Goal: Transaction & Acquisition: Purchase product/service

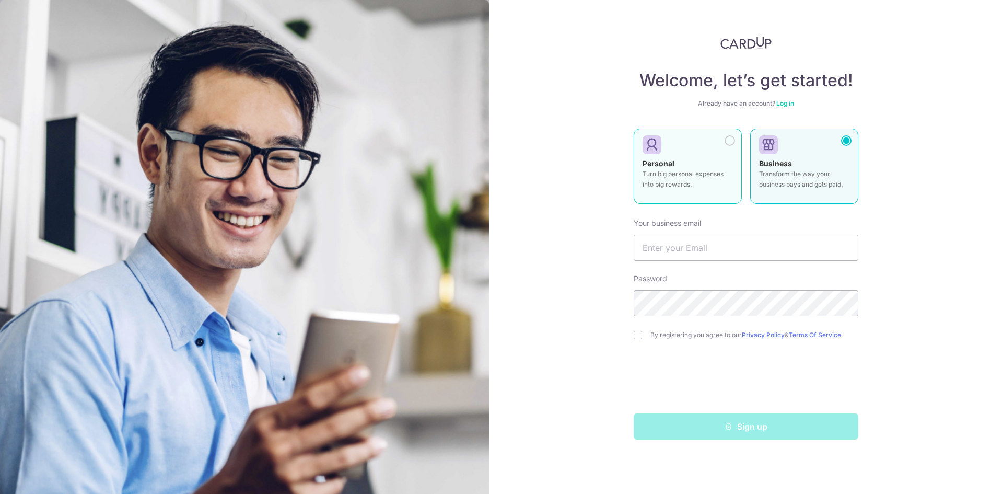
click at [658, 160] on strong "Personal" at bounding box center [658, 163] width 32 height 9
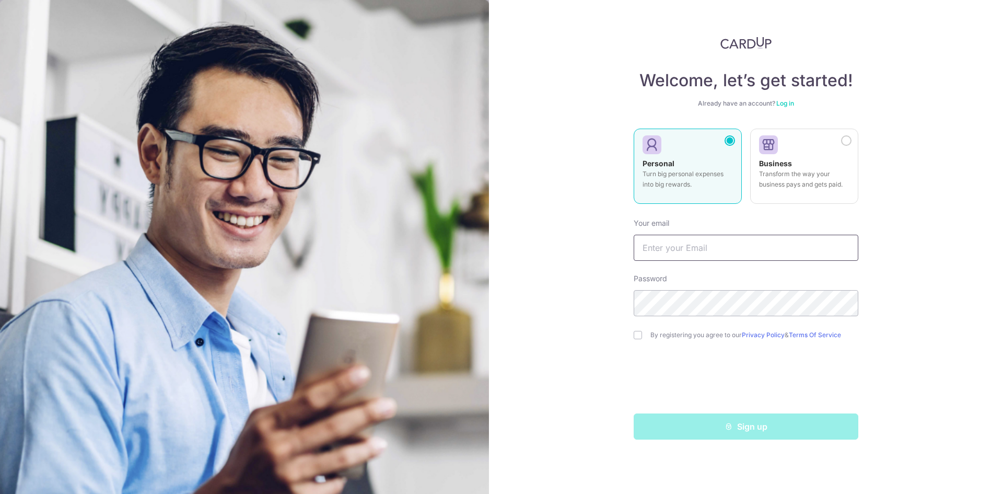
click at [679, 247] on input "text" at bounding box center [746, 248] width 225 height 26
type input "[EMAIL_ADDRESS][DOMAIN_NAME]"
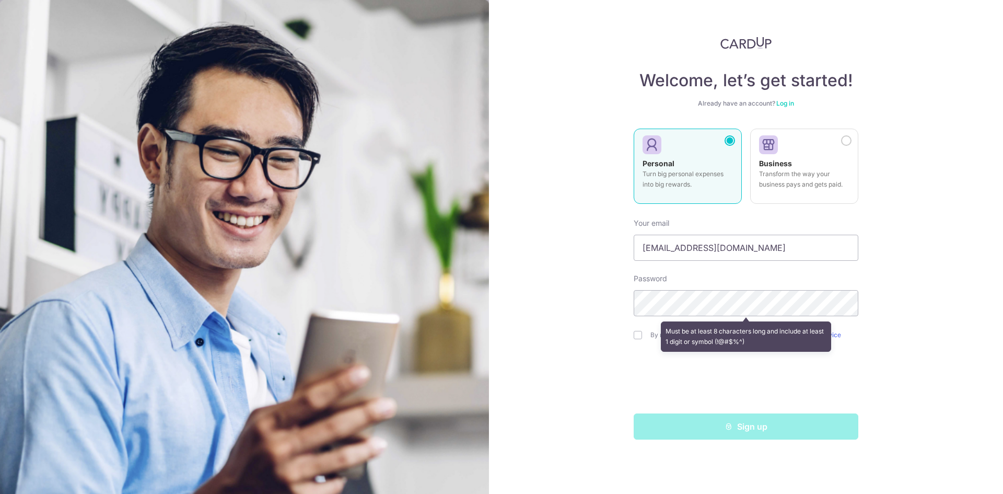
drag, startPoint x: 582, startPoint y: 321, endPoint x: 641, endPoint y: 321, distance: 59.5
click at [582, 321] on div "Welcome, let’s get started! Already have an account? Log in Personal Turn big p…" at bounding box center [746, 247] width 514 height 494
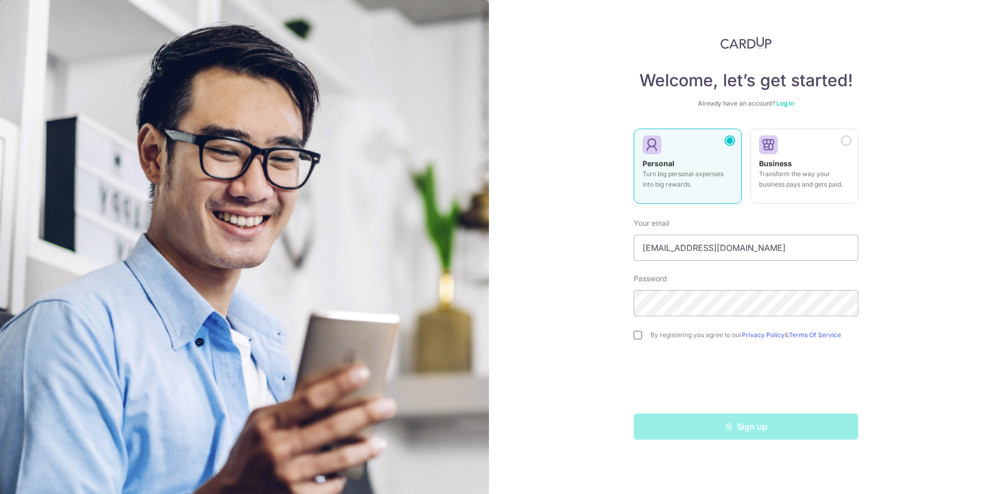
click at [637, 335] on input "checkbox" at bounding box center [638, 335] width 8 height 8
checkbox input "true"
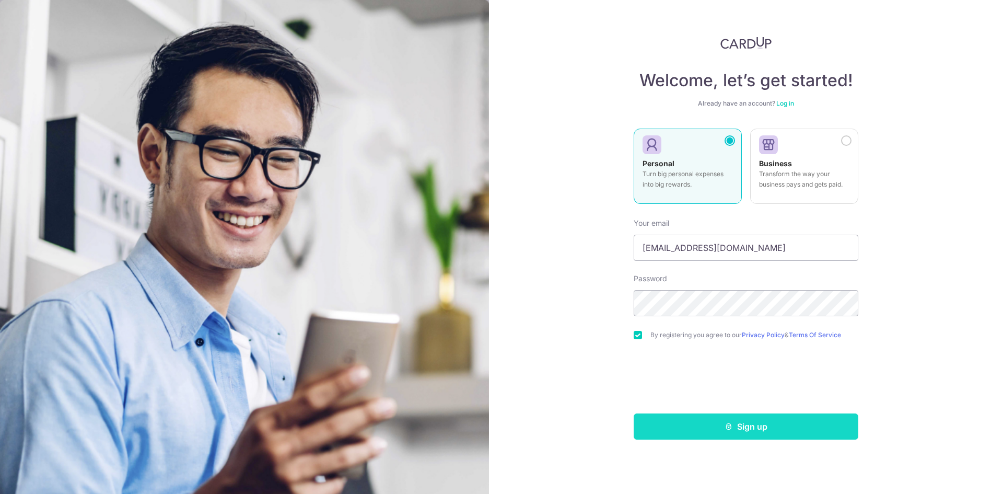
click at [745, 424] on button "Sign up" at bounding box center [746, 426] width 225 height 26
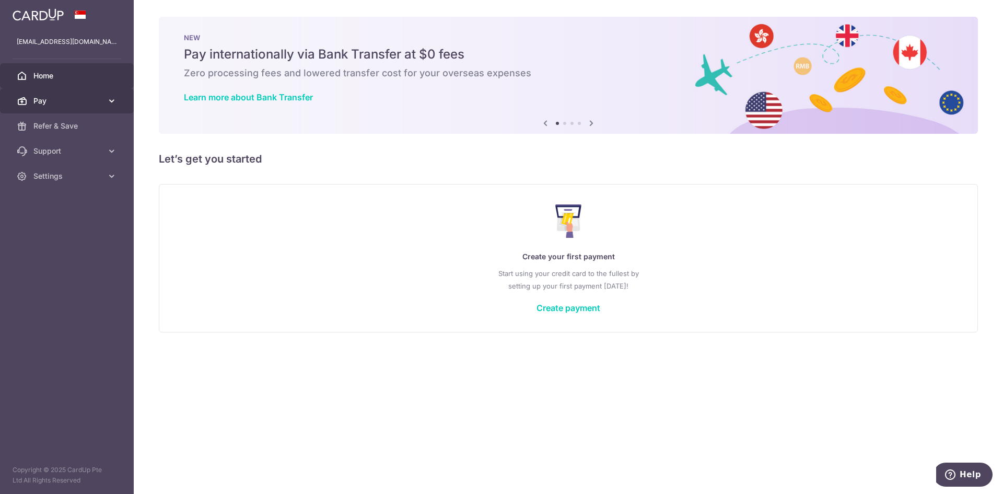
click at [109, 100] on icon at bounding box center [112, 101] width 10 height 10
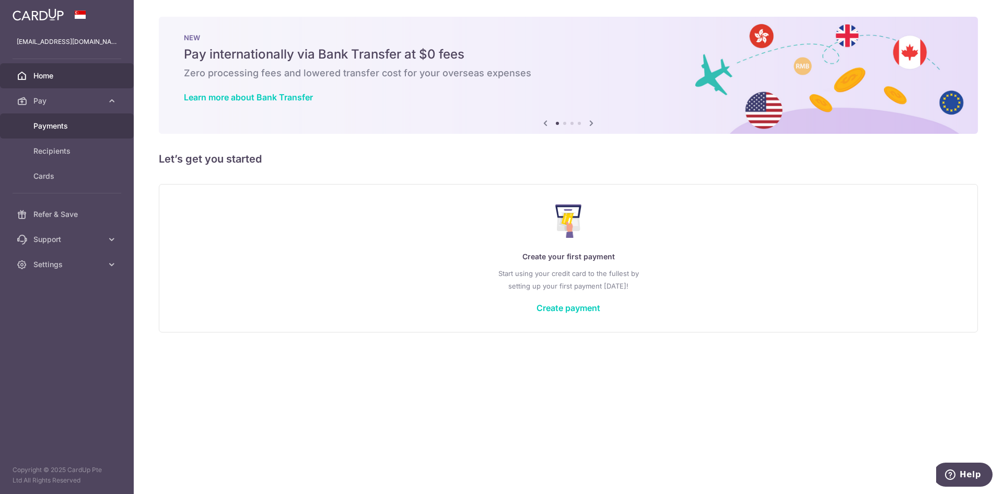
click at [57, 124] on span "Payments" at bounding box center [67, 126] width 69 height 10
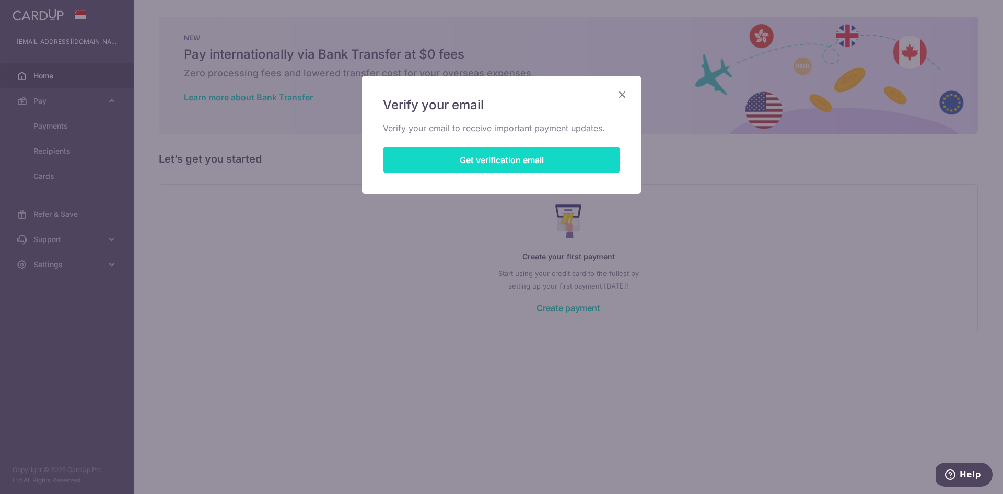
click at [507, 160] on button "Get verification email" at bounding box center [501, 160] width 237 height 26
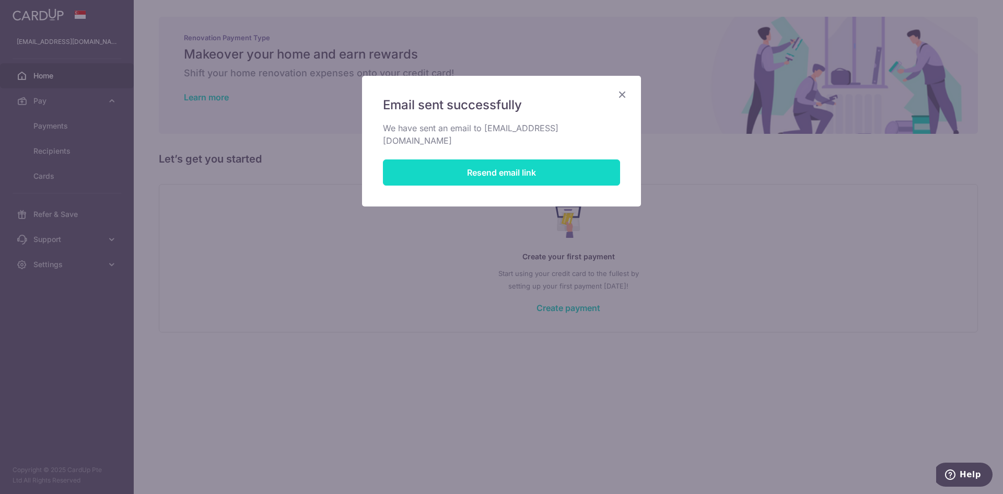
click at [505, 159] on button "Resend email link" at bounding box center [501, 172] width 237 height 26
click at [624, 96] on icon "Close" at bounding box center [622, 94] width 13 height 13
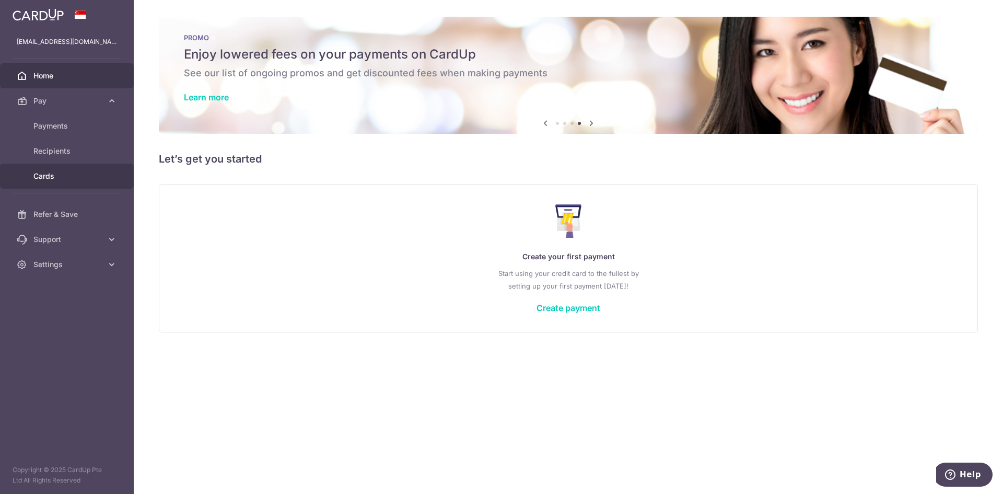
click at [55, 167] on link "Cards" at bounding box center [67, 175] width 134 height 25
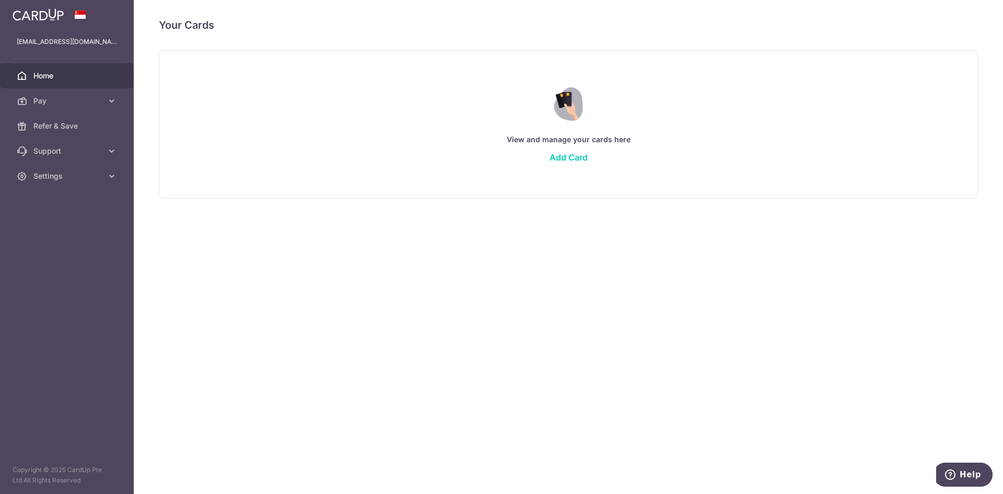
click at [33, 79] on link "Home" at bounding box center [67, 75] width 134 height 25
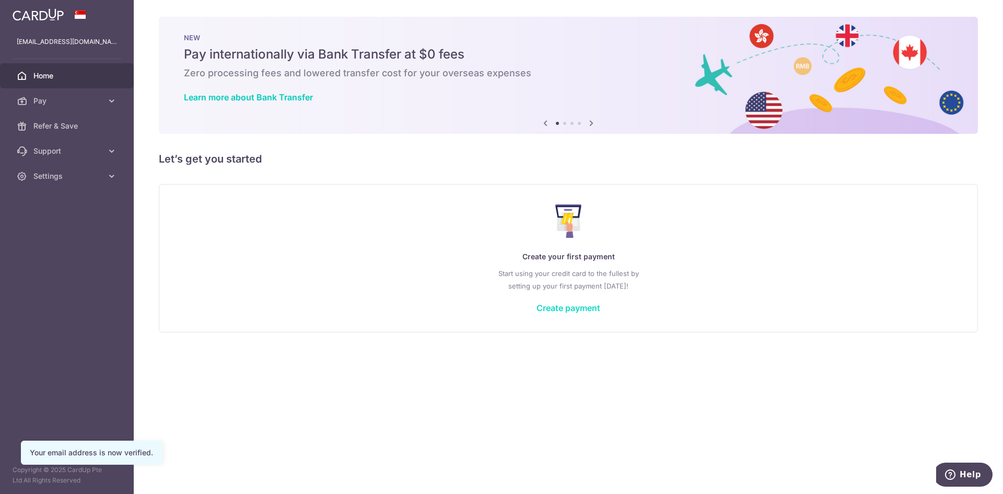
click at [577, 307] on link "Create payment" at bounding box center [568, 307] width 64 height 10
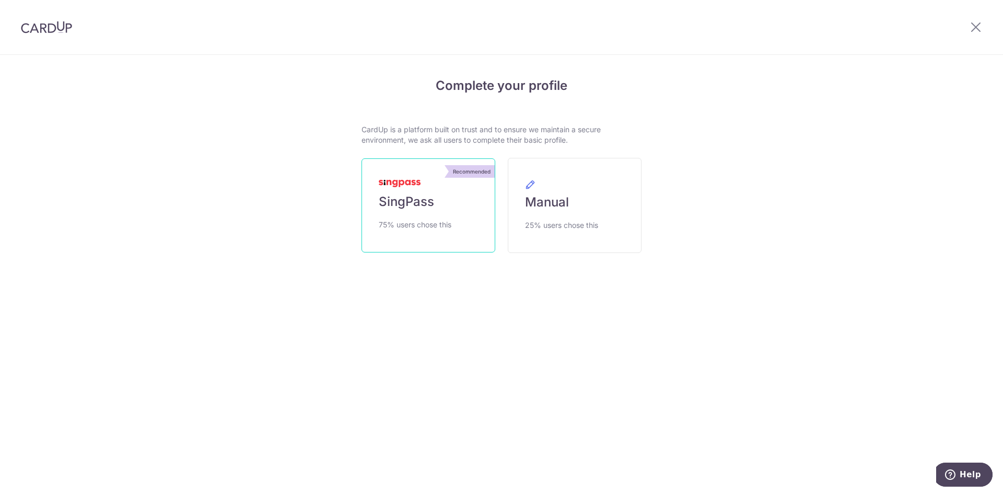
click at [410, 196] on span "SingPass" at bounding box center [406, 201] width 55 height 17
click at [424, 198] on span "SingPass" at bounding box center [406, 201] width 55 height 17
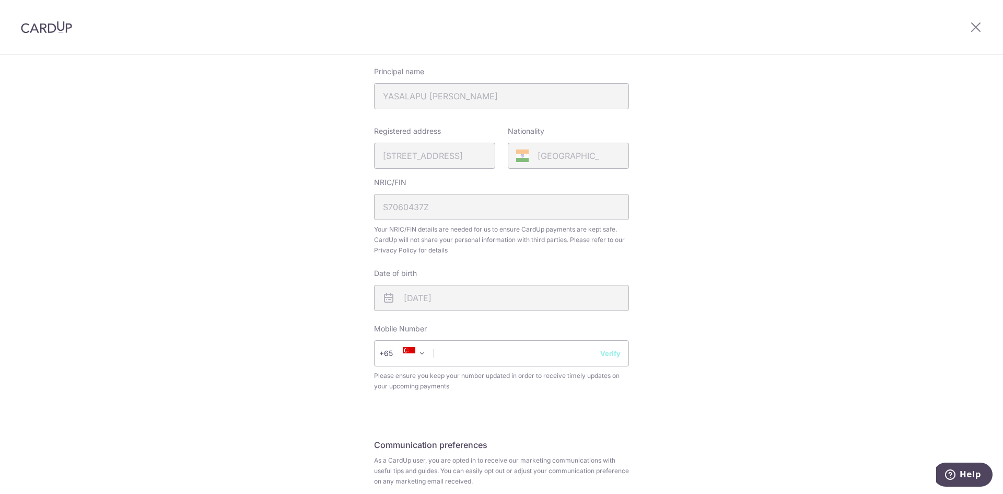
scroll to position [261, 0]
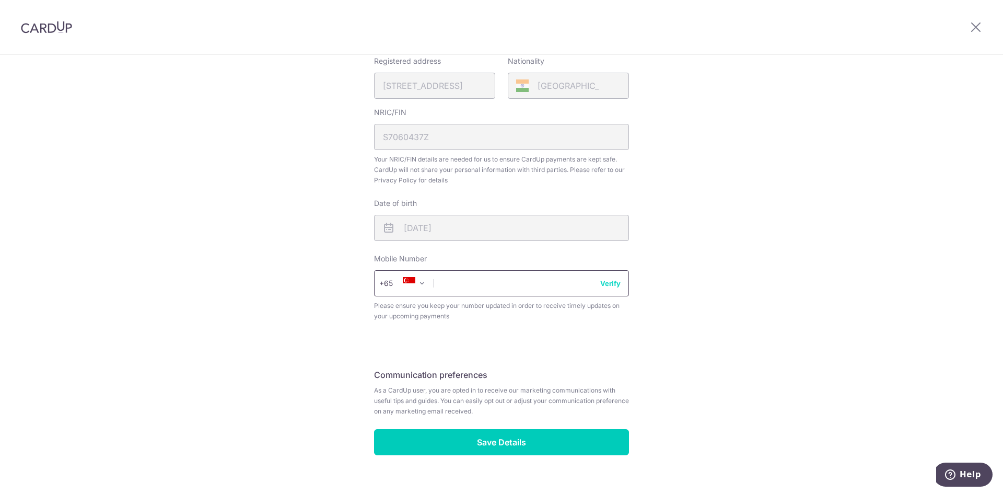
click at [441, 290] on input "text" at bounding box center [501, 283] width 255 height 26
type input "90076057"
click at [727, 335] on div "Review your details Your Details Please provide your full name as per your NRIC…" at bounding box center [501, 153] width 1003 height 718
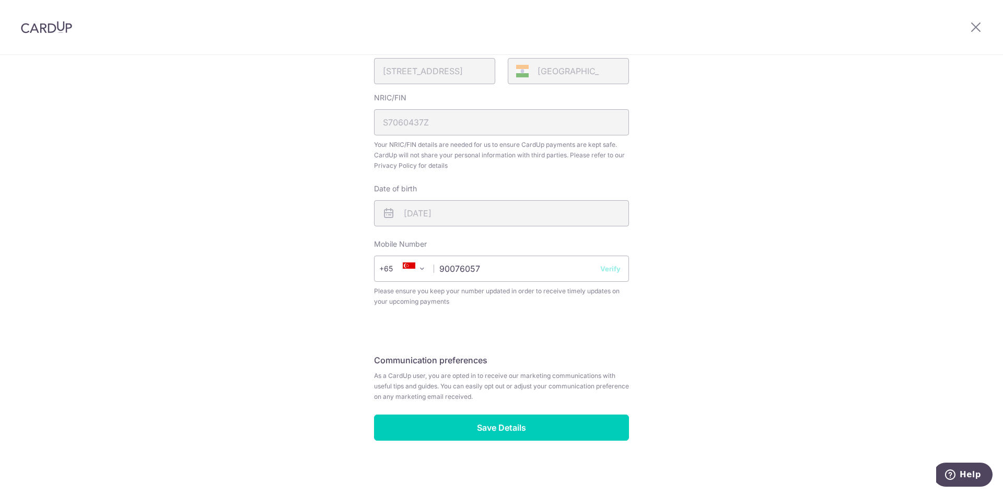
scroll to position [280, 0]
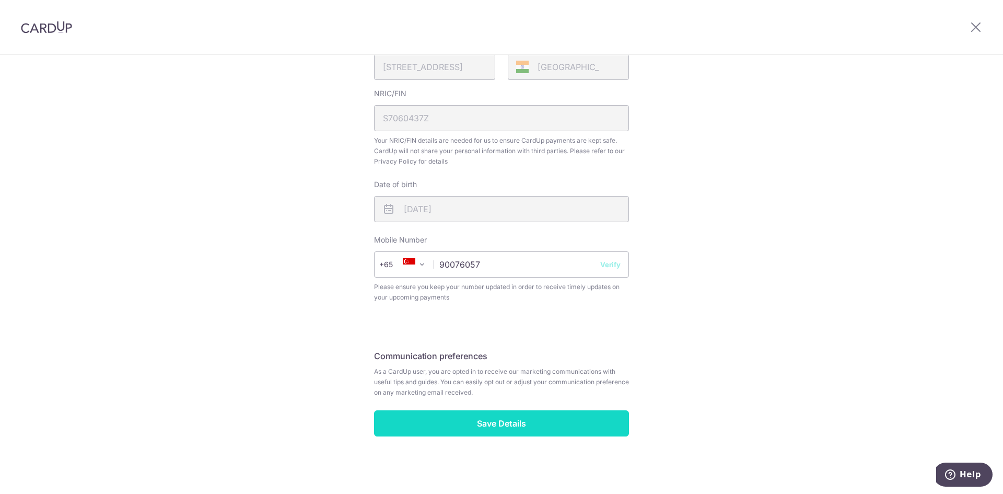
click at [499, 429] on input "Save Details" at bounding box center [501, 423] width 255 height 26
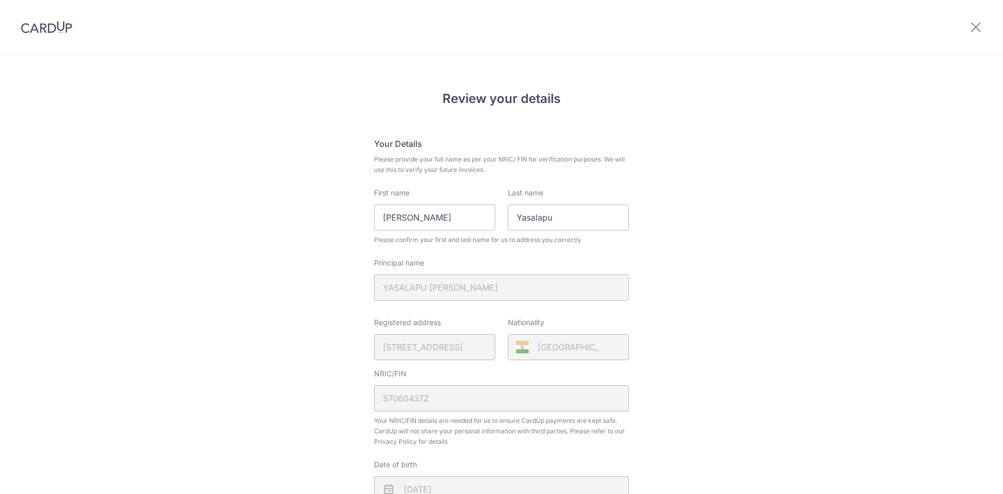
scroll to position [295, 0]
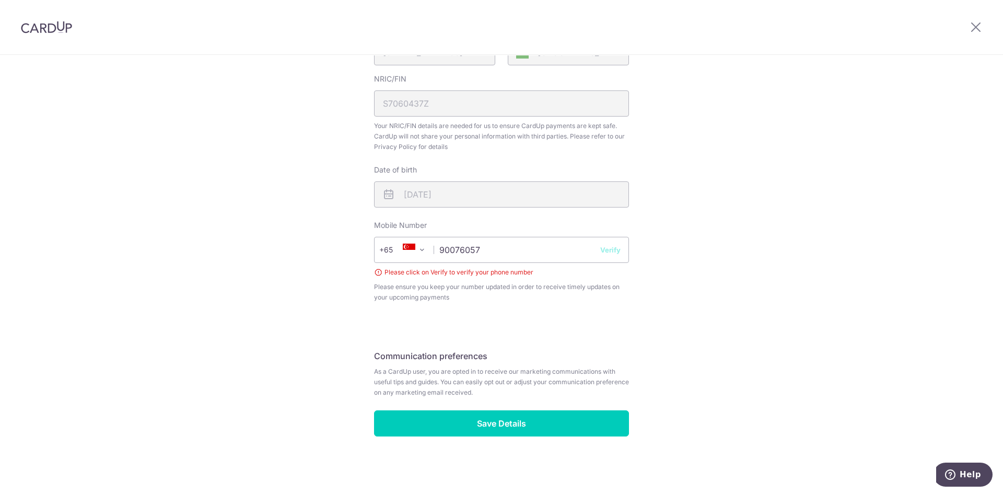
click at [610, 251] on button "Verify" at bounding box center [610, 249] width 20 height 10
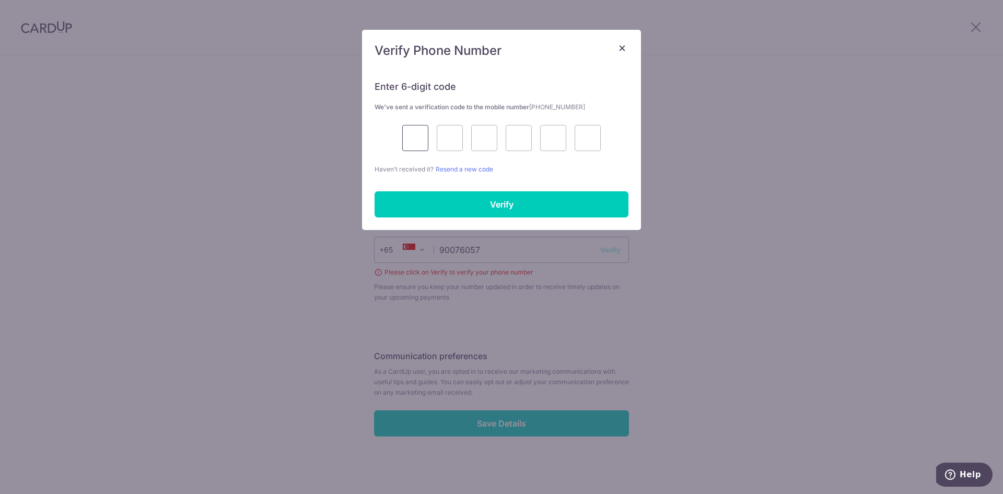
click at [416, 146] on input "text" at bounding box center [415, 138] width 26 height 26
type input "1"
type input "6"
type input "4"
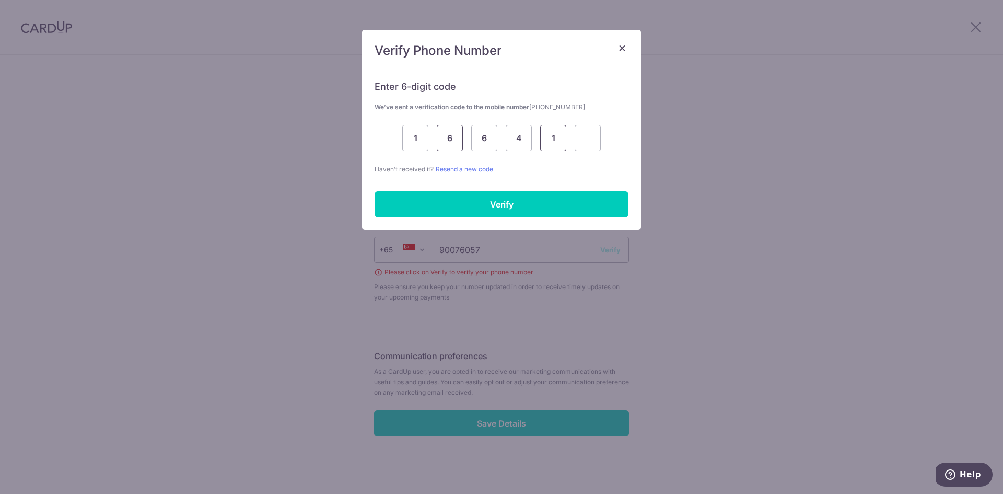
type input "1"
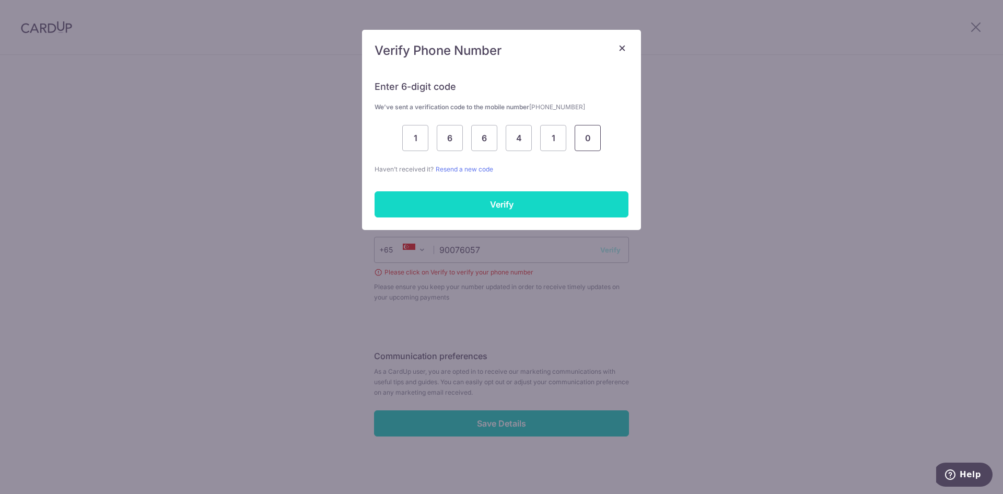
type input "0"
click at [502, 210] on input "Verify" at bounding box center [501, 204] width 254 height 26
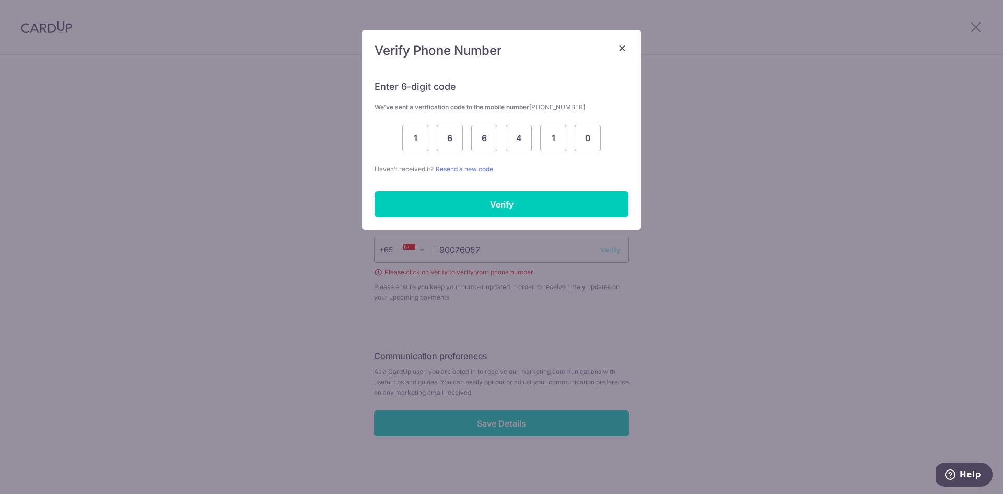
scroll to position [280, 0]
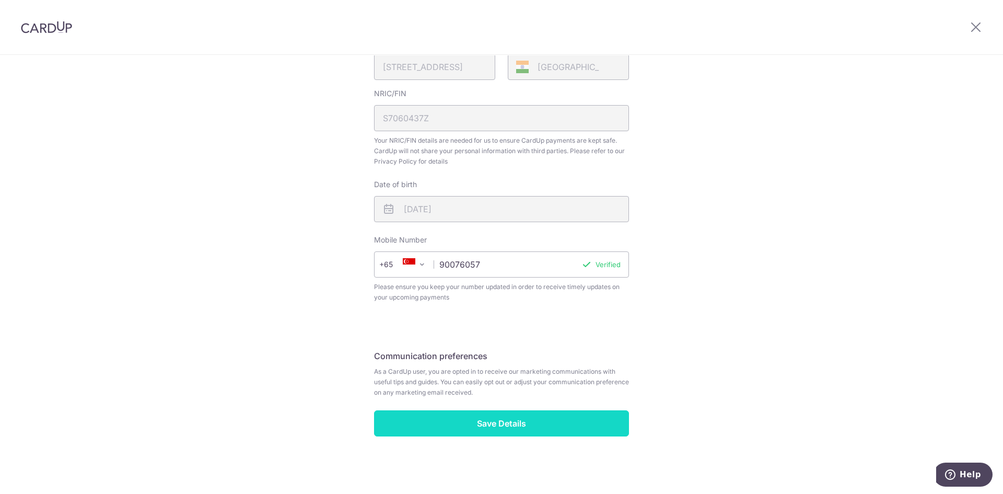
click at [499, 434] on input "Save Details" at bounding box center [501, 423] width 255 height 26
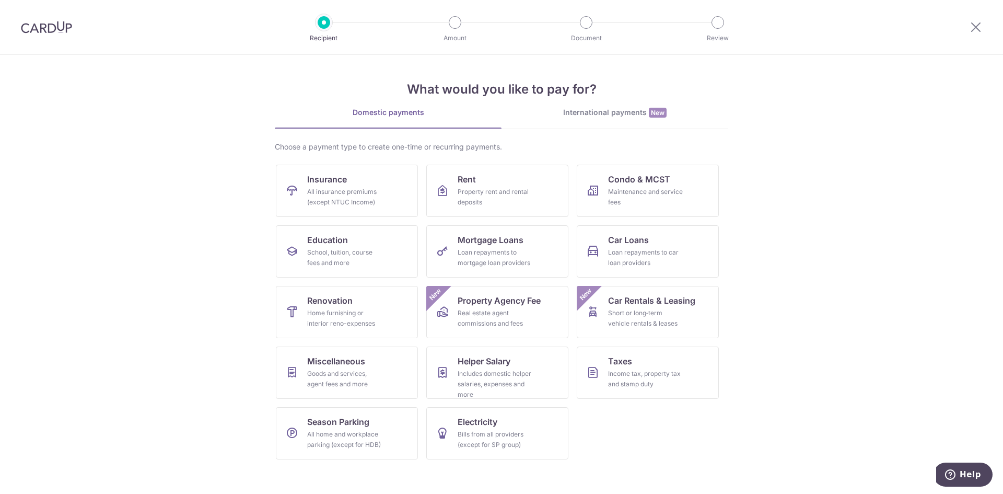
click at [893, 227] on section "What would you like to pay for? Domestic payments International payments New Ch…" at bounding box center [501, 274] width 1003 height 439
click at [330, 371] on div "Goods and services, agent fees and more" at bounding box center [344, 378] width 75 height 21
click at [329, 264] on div "School, tuition, course fees and more" at bounding box center [344, 257] width 75 height 21
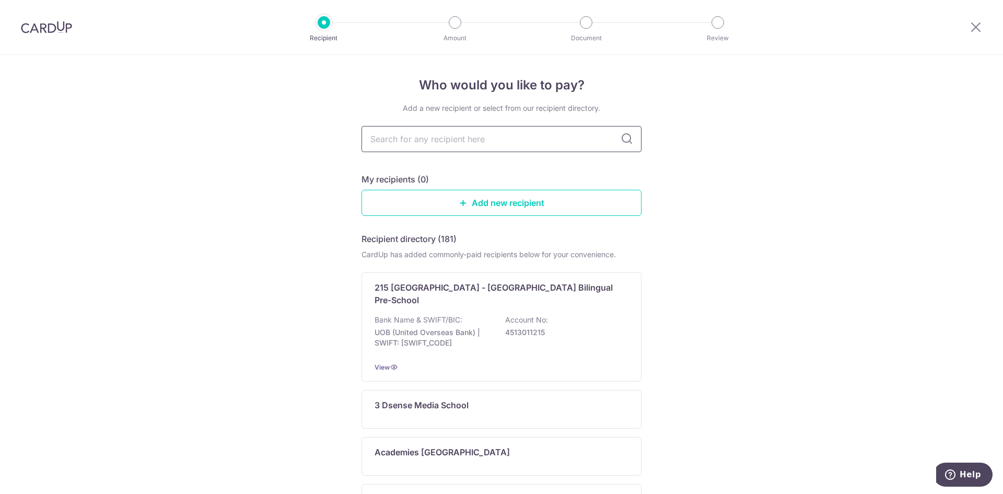
click at [461, 138] on input "text" at bounding box center [501, 139] width 280 height 26
click at [441, 134] on input "text" at bounding box center [501, 139] width 280 height 26
type input "Zenith"
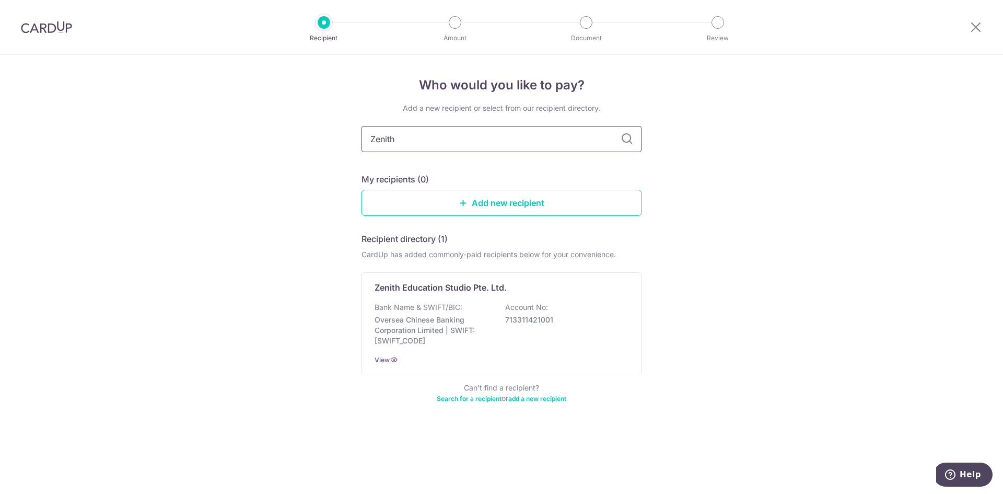
click at [627, 146] on input "Zenith" at bounding box center [501, 139] width 280 height 26
click at [629, 141] on icon at bounding box center [626, 139] width 13 height 13
click at [418, 138] on input "Zenith" at bounding box center [501, 139] width 280 height 26
click at [311, 175] on div "Who would you like to pay? Add a new recipient or select from our recipient dir…" at bounding box center [501, 274] width 1003 height 439
click at [533, 201] on link "Add new recipient" at bounding box center [501, 203] width 280 height 26
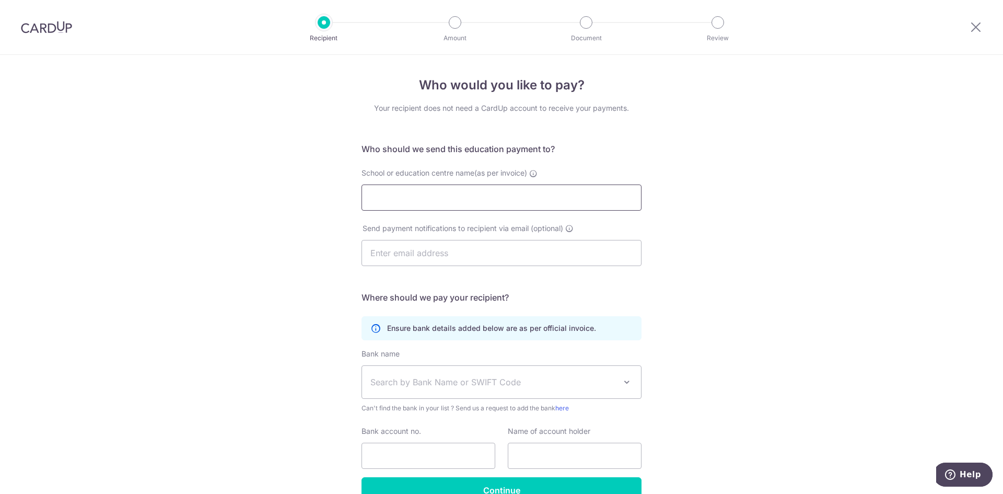
click at [417, 196] on input "School or education centre name(as per invoice)" at bounding box center [501, 197] width 280 height 26
drag, startPoint x: 420, startPoint y: 200, endPoint x: 225, endPoint y: 199, distance: 194.8
click at [225, 199] on div "Who would you like to pay? Your recipient does not need a CardUp account to rec…" at bounding box center [501, 303] width 1003 height 497
paste input "Education Studio"
type input "Zenith Education Studio"
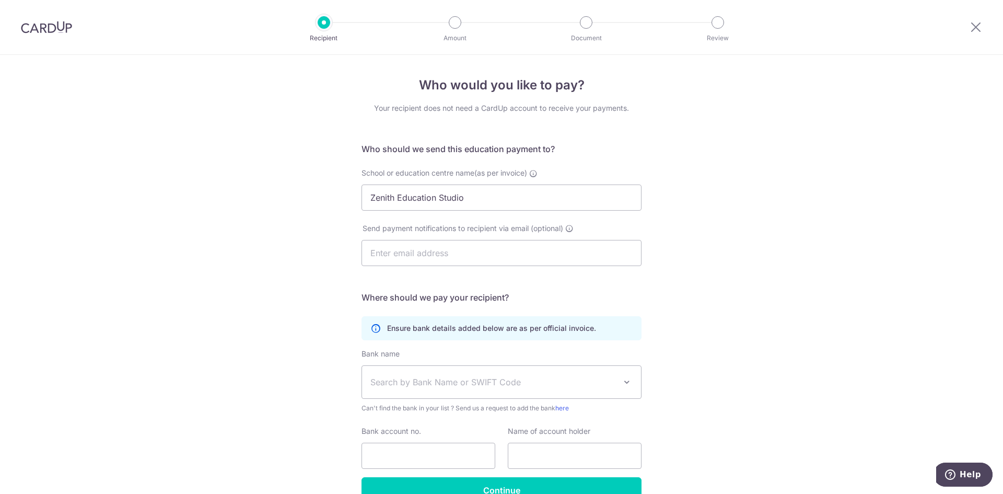
click at [783, 244] on div "Who would you like to pay? Your recipient does not need a CardUp account to rec…" at bounding box center [501, 303] width 1003 height 497
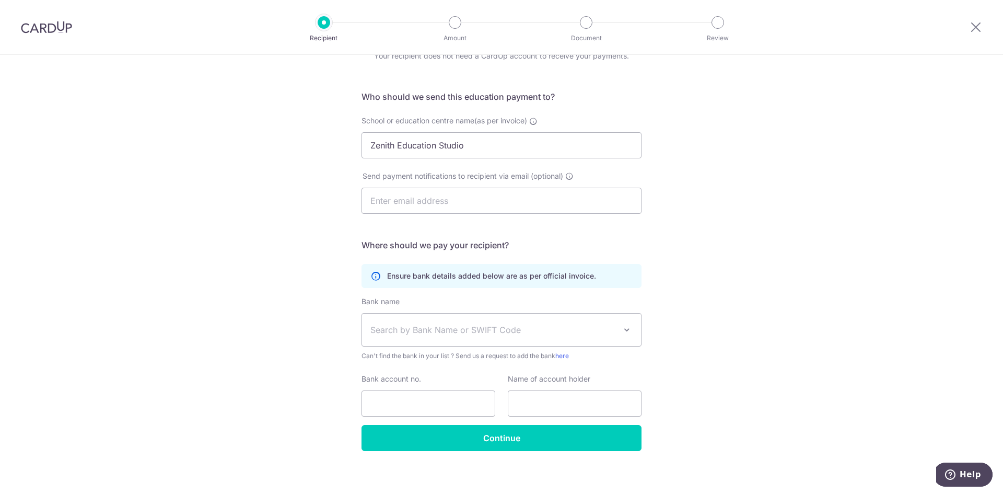
scroll to position [58, 0]
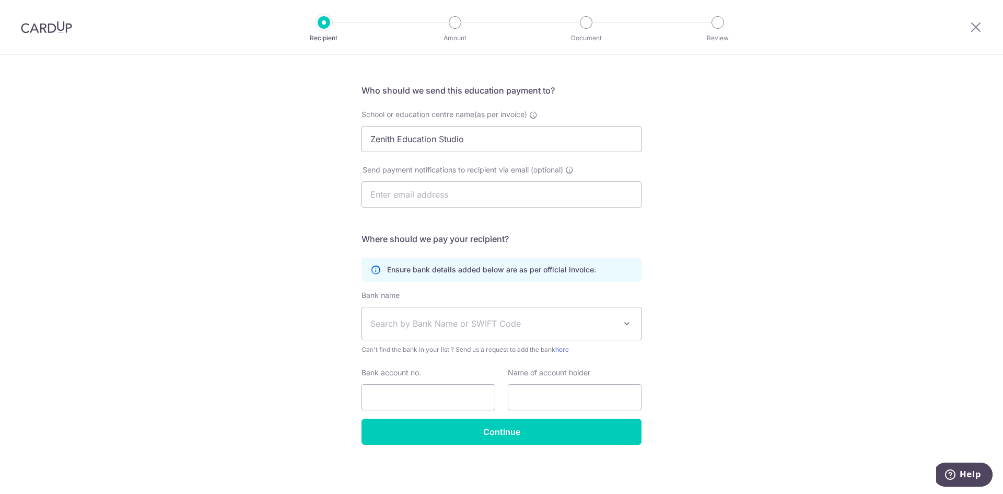
click at [627, 323] on span at bounding box center [626, 323] width 13 height 13
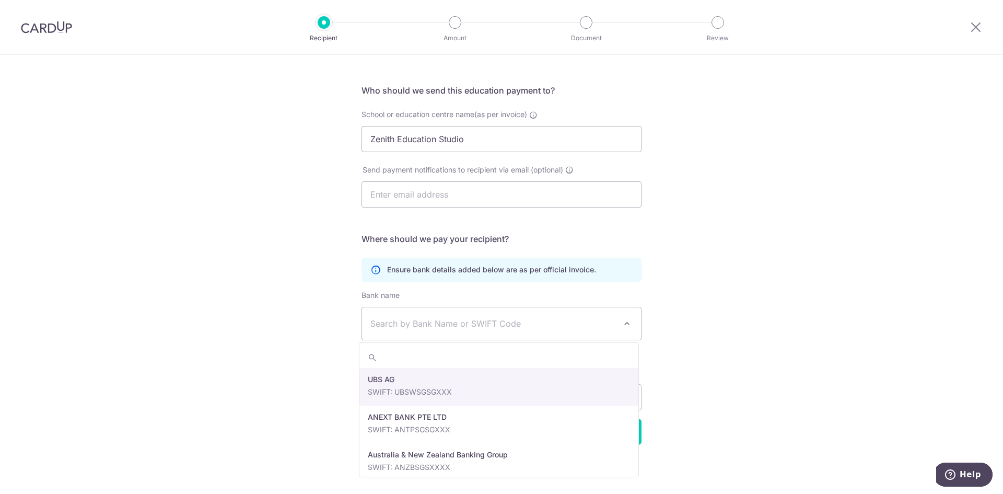
click at [430, 330] on span "Search by Bank Name or SWIFT Code" at bounding box center [501, 323] width 279 height 32
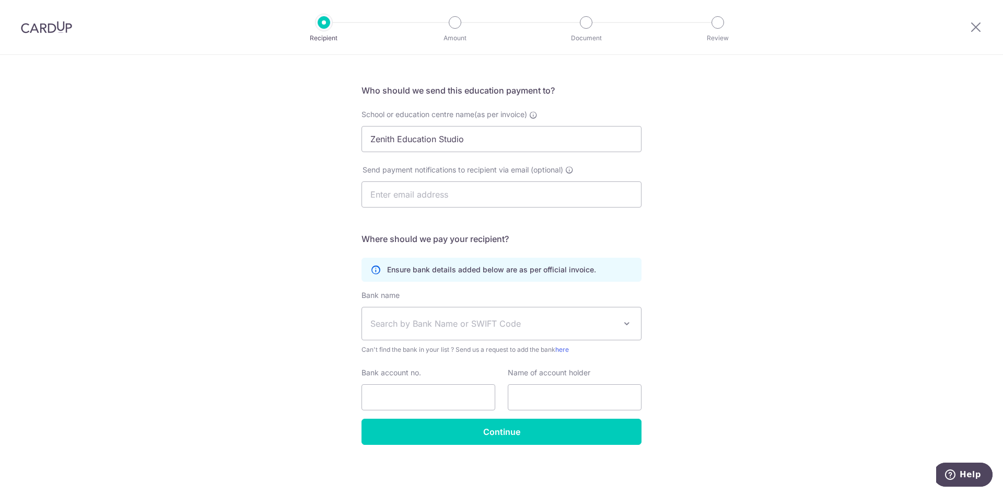
click at [711, 298] on div "Who would you like to pay? Your recipient does not need a CardUp account to rec…" at bounding box center [501, 244] width 1003 height 497
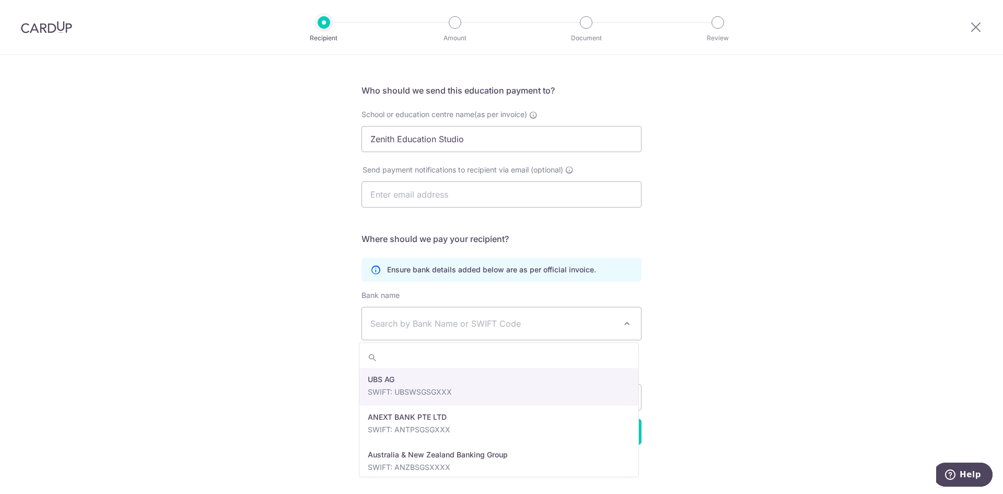
click at [389, 328] on span "Search by Bank Name or SWIFT Code" at bounding box center [492, 323] width 245 height 13
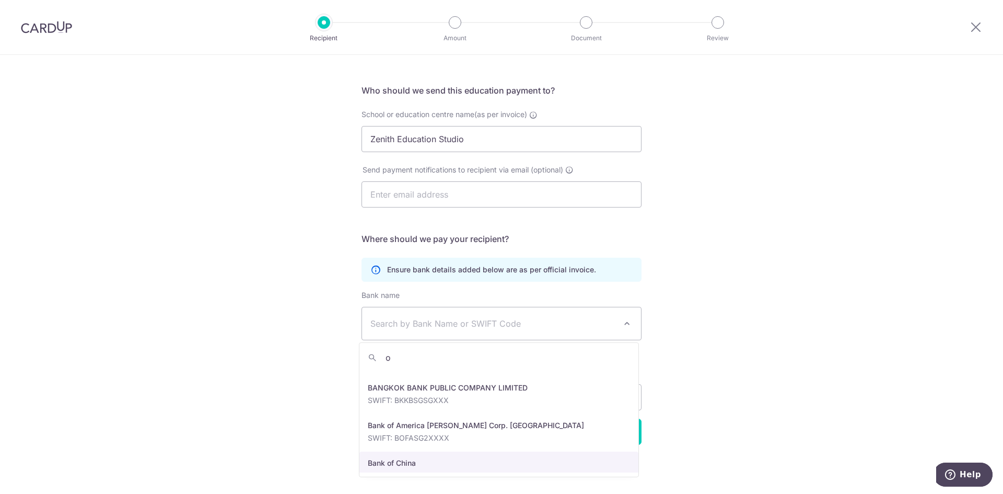
scroll to position [0, 0]
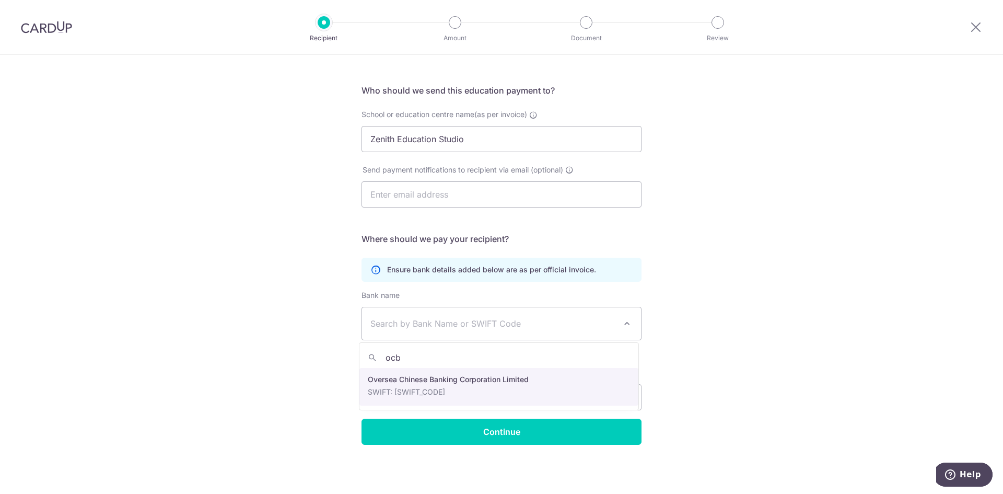
type input "ocb"
select select "12"
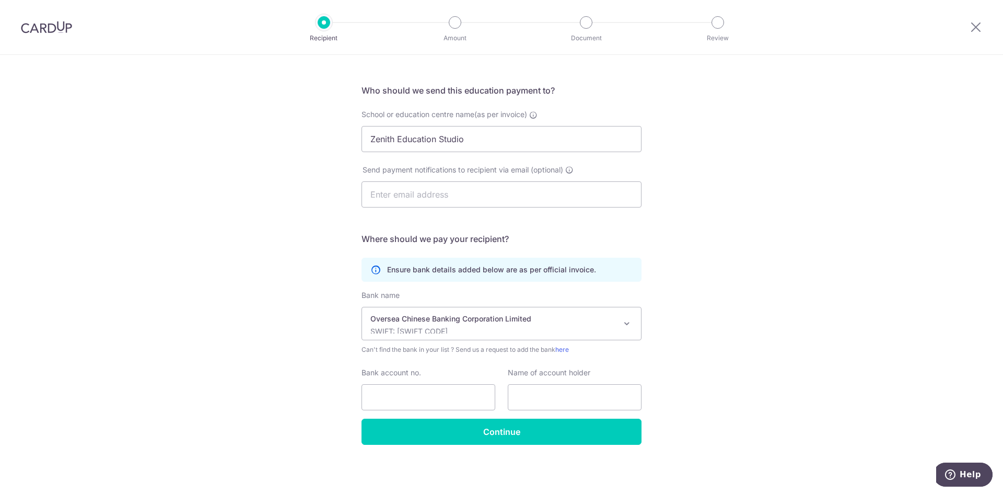
click at [875, 306] on div "Who would you like to pay? Your recipient does not need a CardUp account to rec…" at bounding box center [501, 244] width 1003 height 497
click at [628, 322] on span at bounding box center [626, 323] width 13 height 13
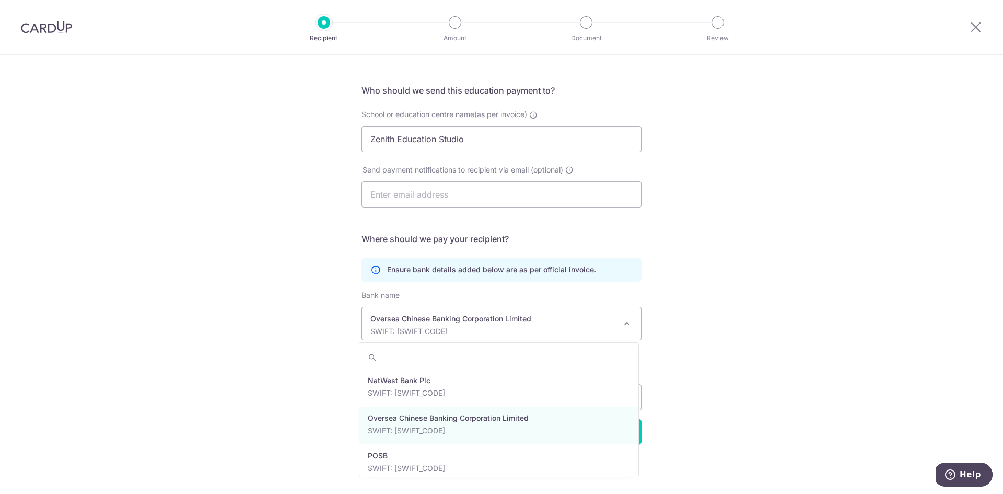
scroll to position [1820, 0]
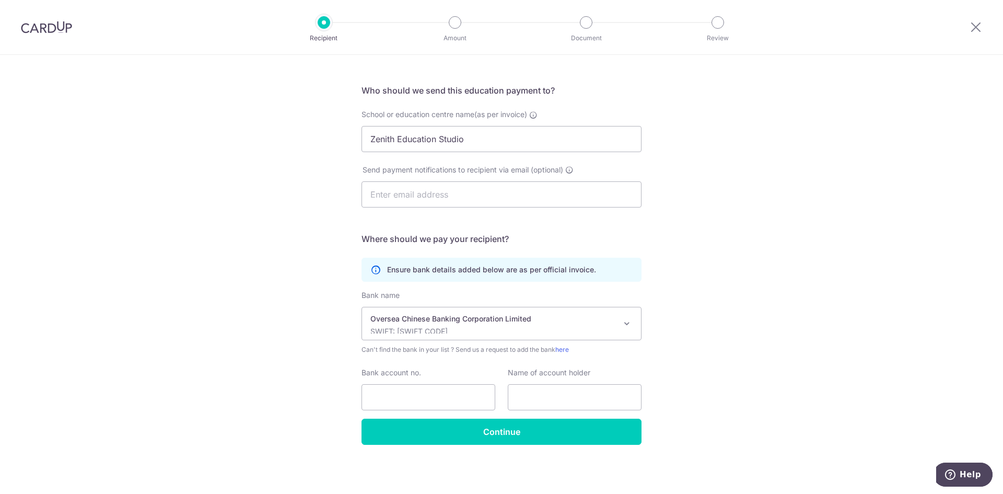
click at [832, 286] on div "Who would you like to pay? Your recipient does not need a CardUp account to rec…" at bounding box center [501, 244] width 1003 height 497
click at [424, 389] on input "Bank account no." at bounding box center [428, 397] width 134 height 26
type input "713311421001"
click at [595, 400] on input "text" at bounding box center [575, 397] width 134 height 26
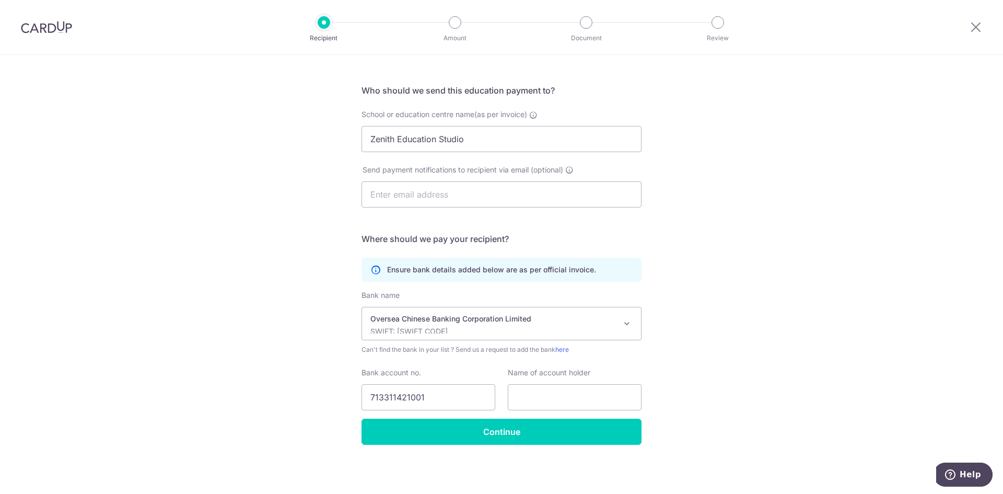
click at [774, 370] on div "Who would you like to pay? Your recipient does not need a CardUp account to rec…" at bounding box center [501, 244] width 1003 height 497
click at [554, 399] on input "text" at bounding box center [575, 397] width 134 height 26
paste input "Zenith Education Studio"
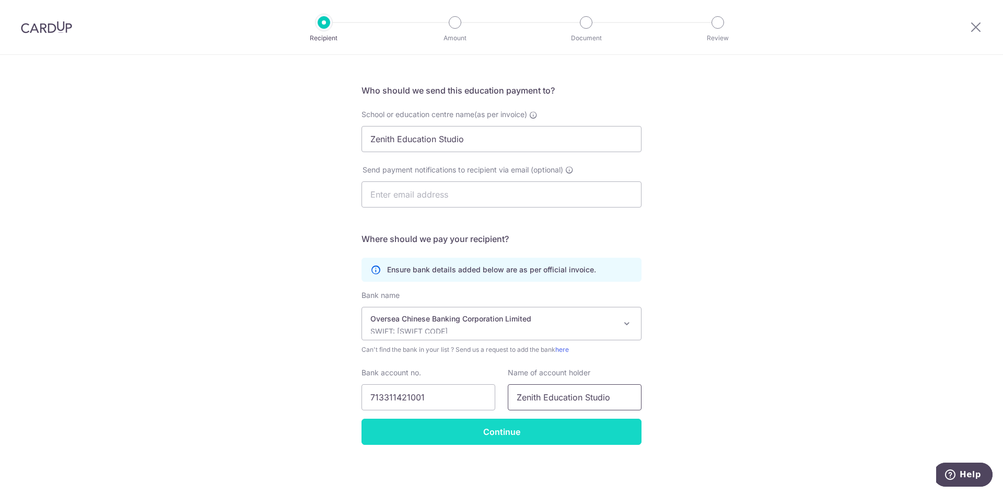
type input "Zenith Education Studio"
click at [552, 423] on input "Continue" at bounding box center [501, 431] width 280 height 26
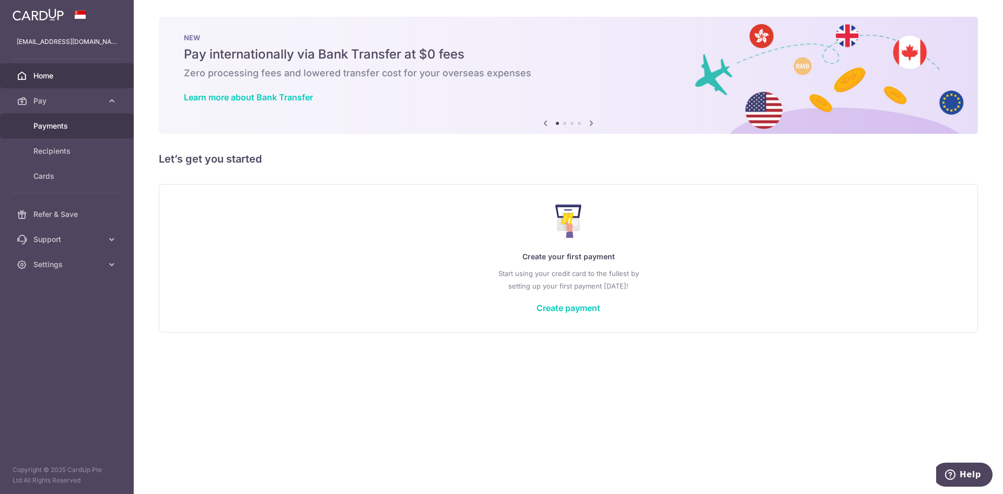
click at [53, 126] on span "Payments" at bounding box center [67, 126] width 69 height 10
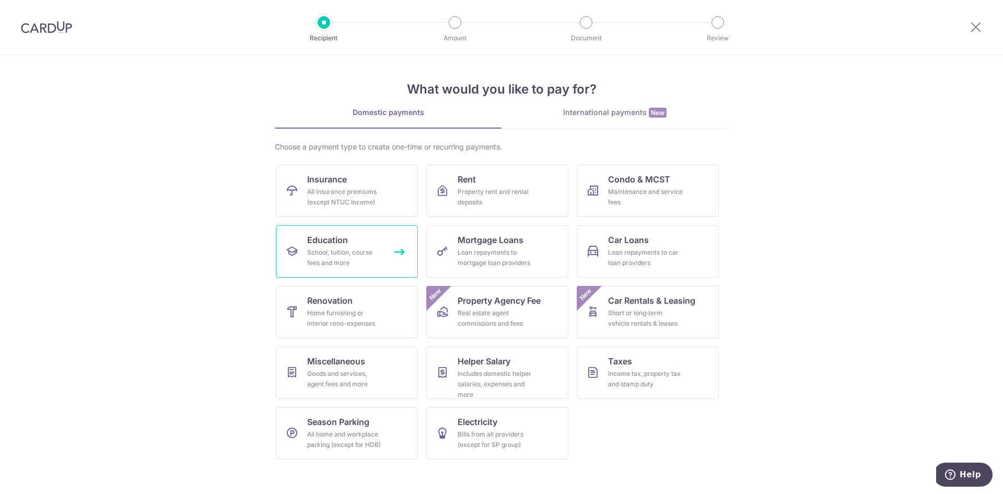
click at [329, 254] on div "School, tuition, course fees and more" at bounding box center [344, 257] width 75 height 21
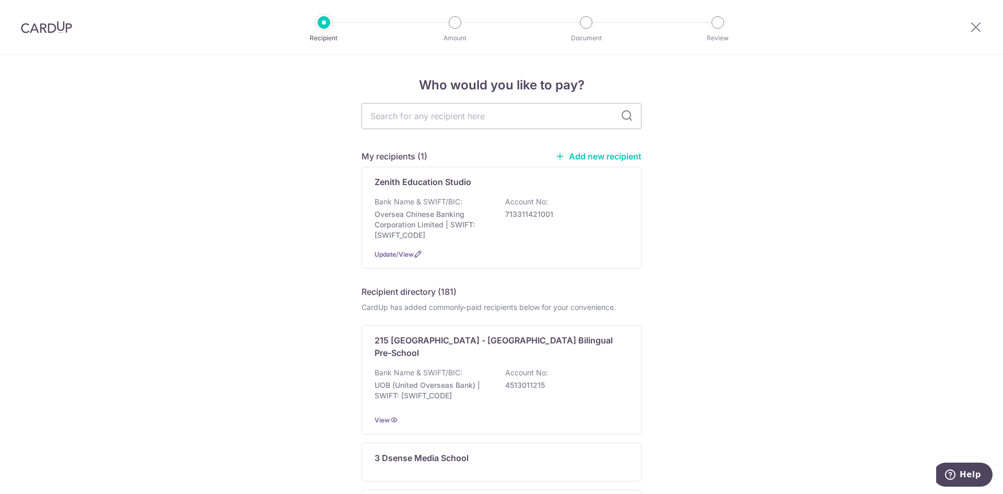
click at [454, 20] on div at bounding box center [455, 22] width 13 height 13
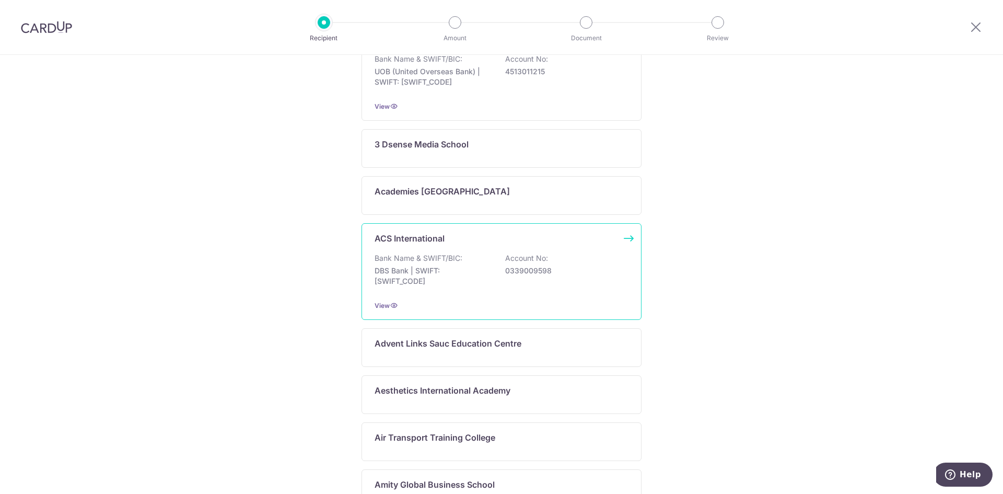
scroll to position [470, 0]
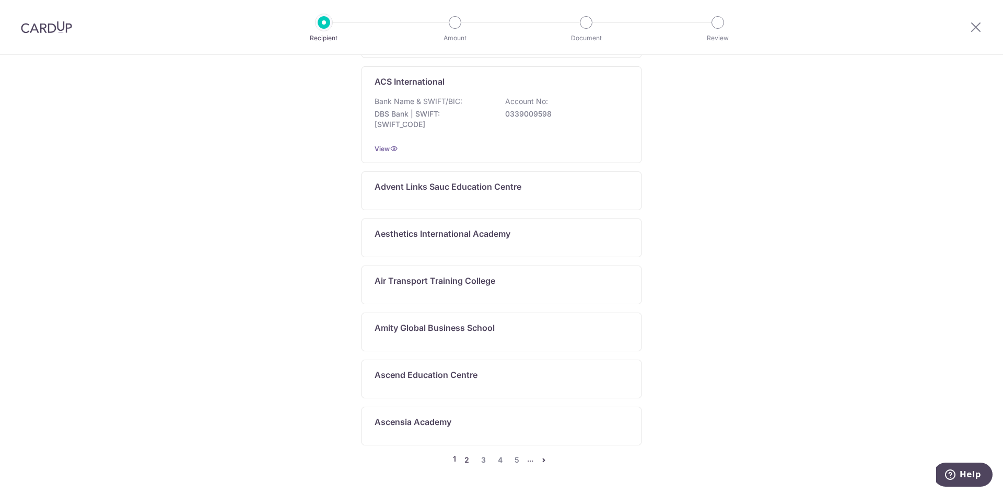
click at [464, 453] on link "2" at bounding box center [466, 459] width 13 height 13
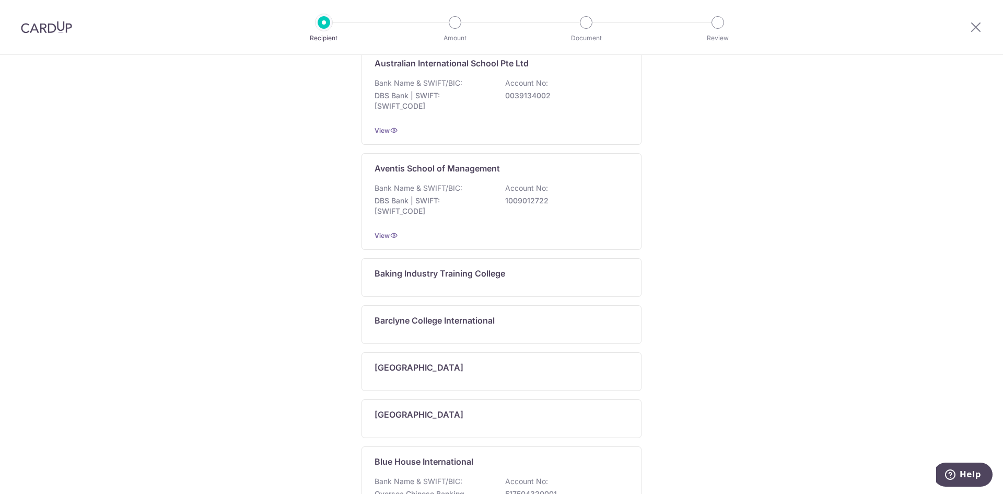
scroll to position [555, 0]
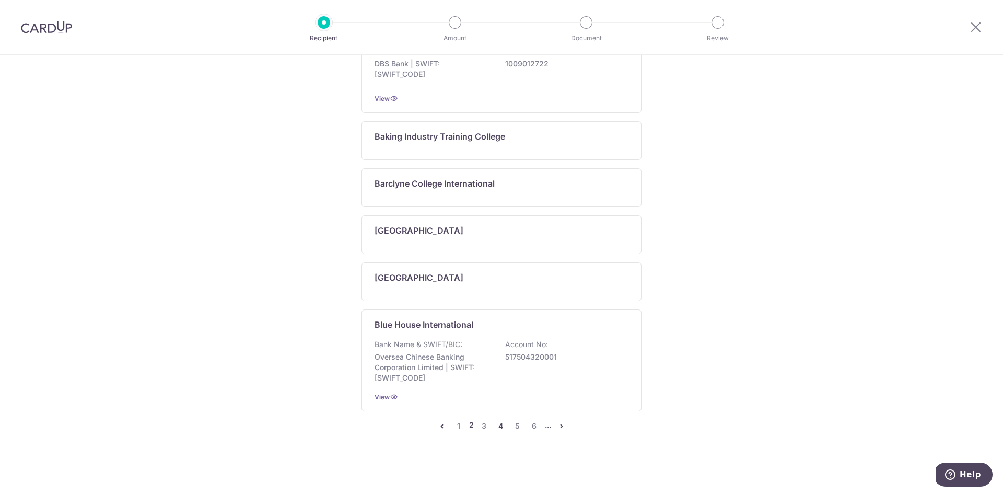
click at [495, 426] on link "4" at bounding box center [501, 425] width 13 height 13
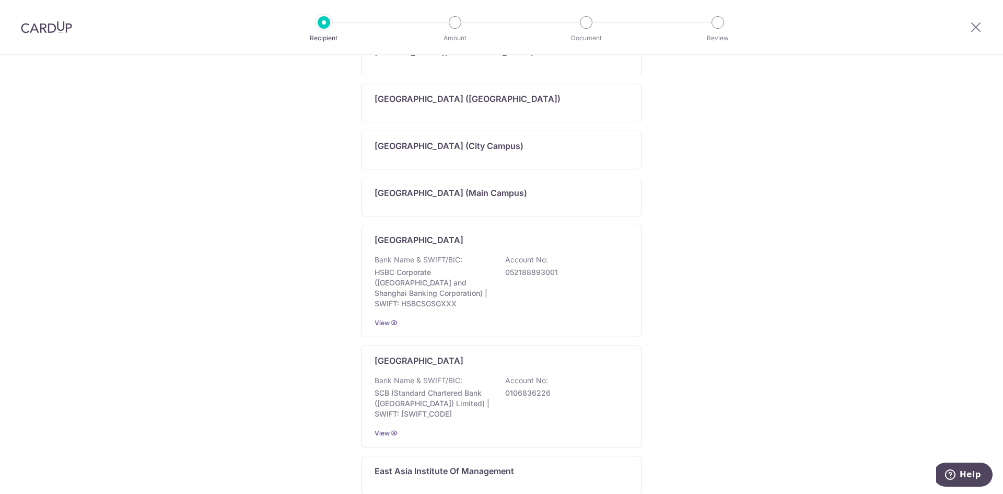
scroll to position [560, 0]
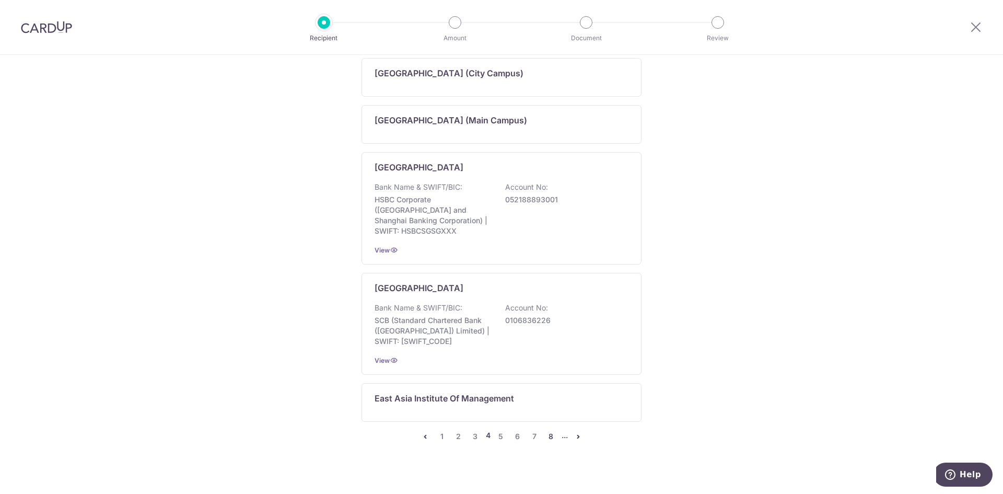
click at [548, 430] on link "8" at bounding box center [551, 436] width 13 height 13
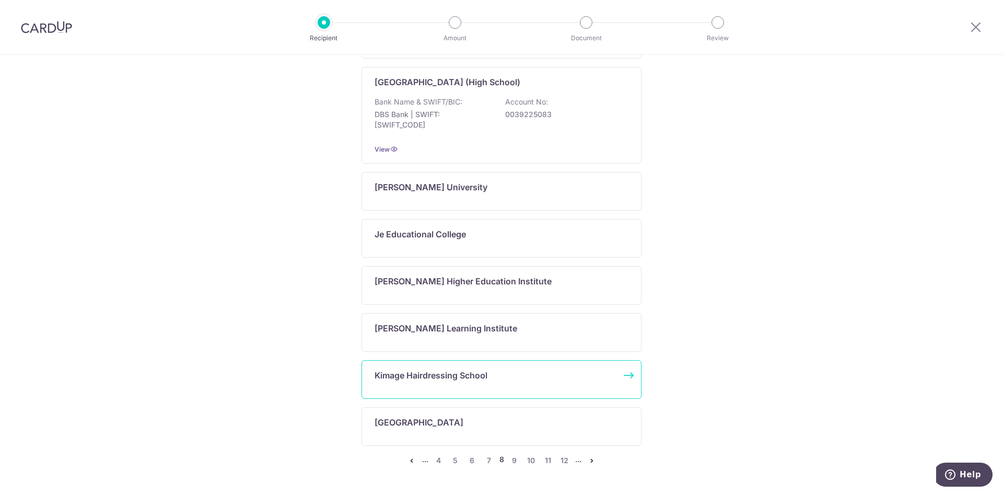
scroll to position [618, 0]
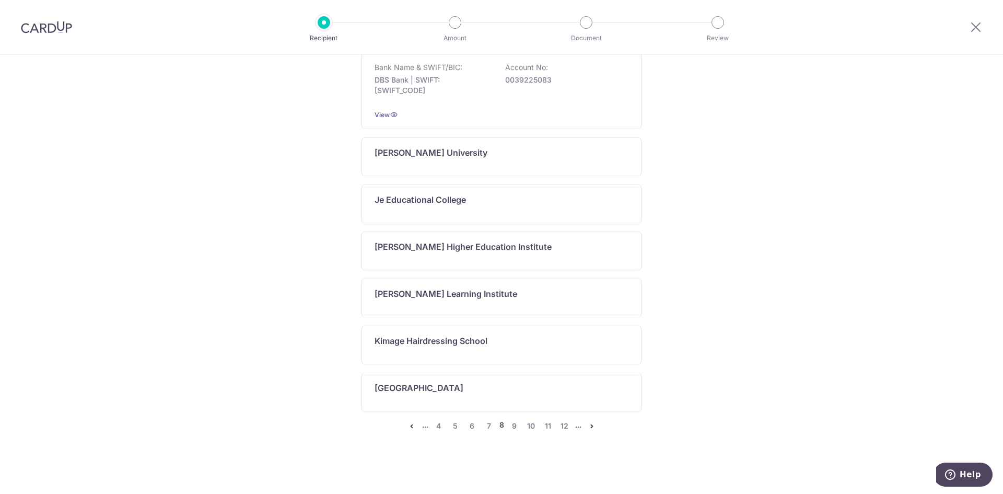
click at [590, 426] on icon "pager" at bounding box center [592, 425] width 8 height 8
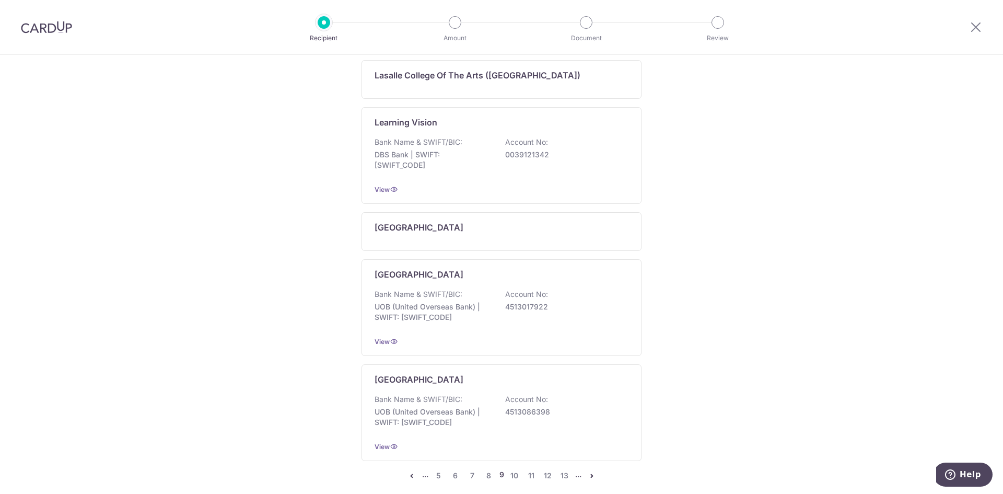
scroll to position [549, 0]
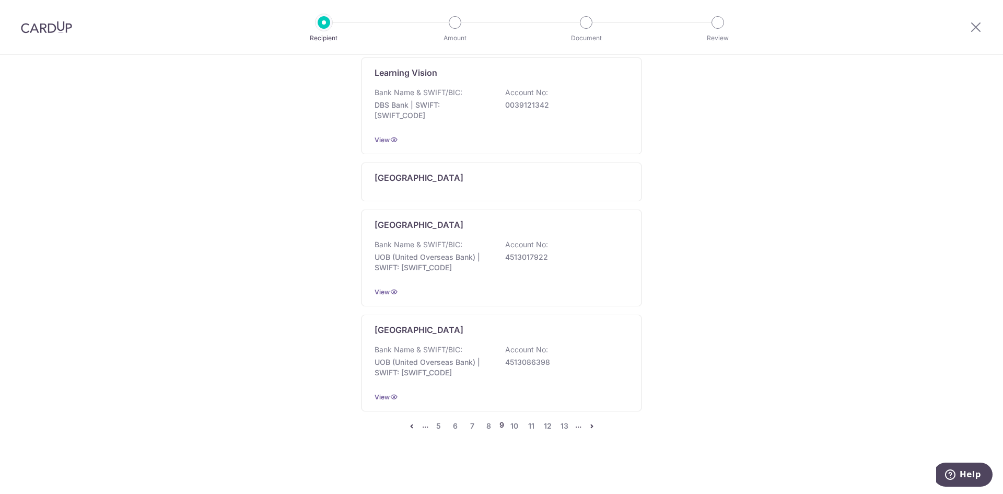
click at [407, 426] on icon "pager" at bounding box center [411, 425] width 8 height 8
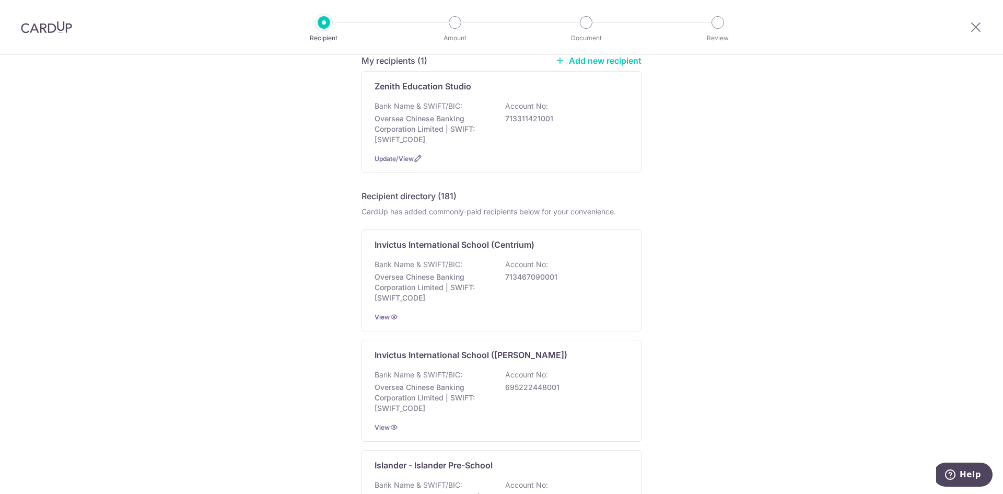
scroll to position [0, 0]
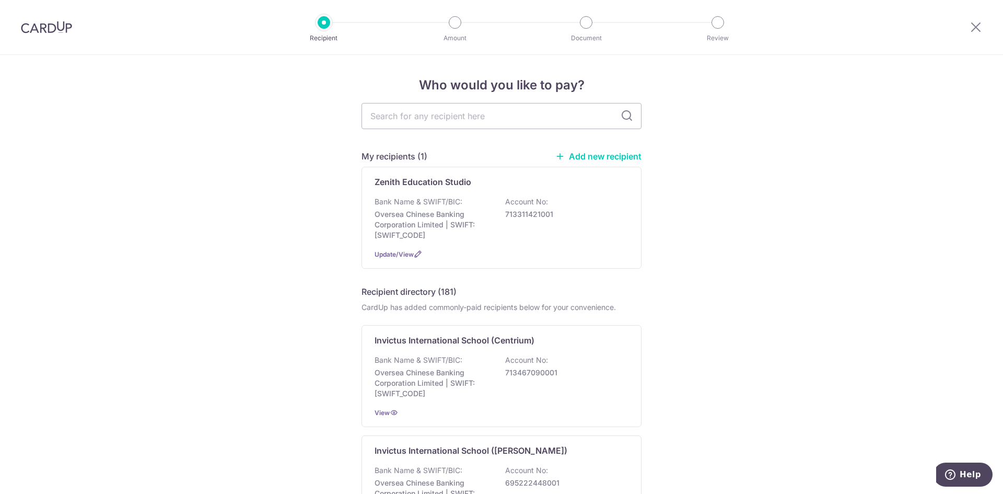
click at [413, 122] on input "text" at bounding box center [501, 116] width 280 height 26
click at [423, 119] on input "text" at bounding box center [501, 116] width 280 height 26
